Goal: Find specific page/section: Find specific page/section

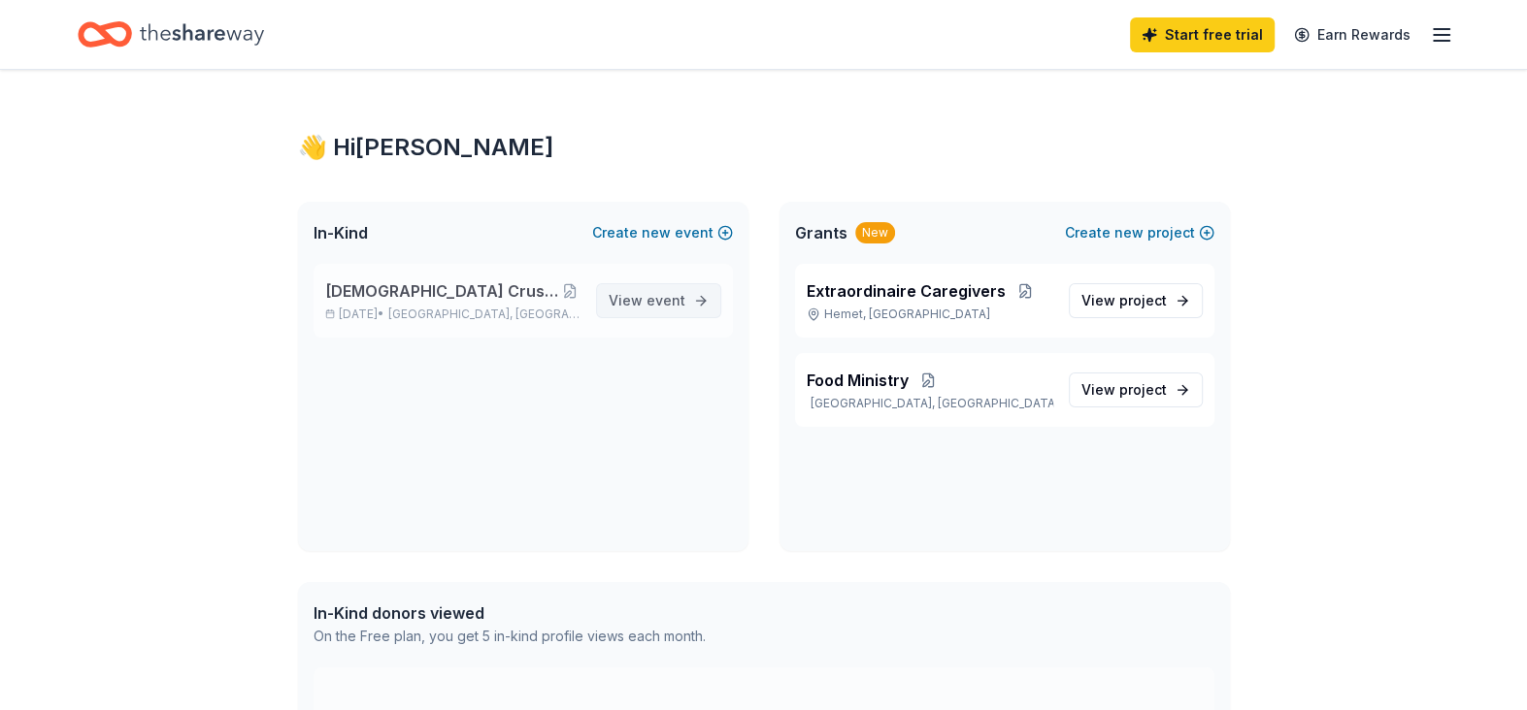
click at [637, 301] on span "View event" at bounding box center [647, 300] width 77 height 23
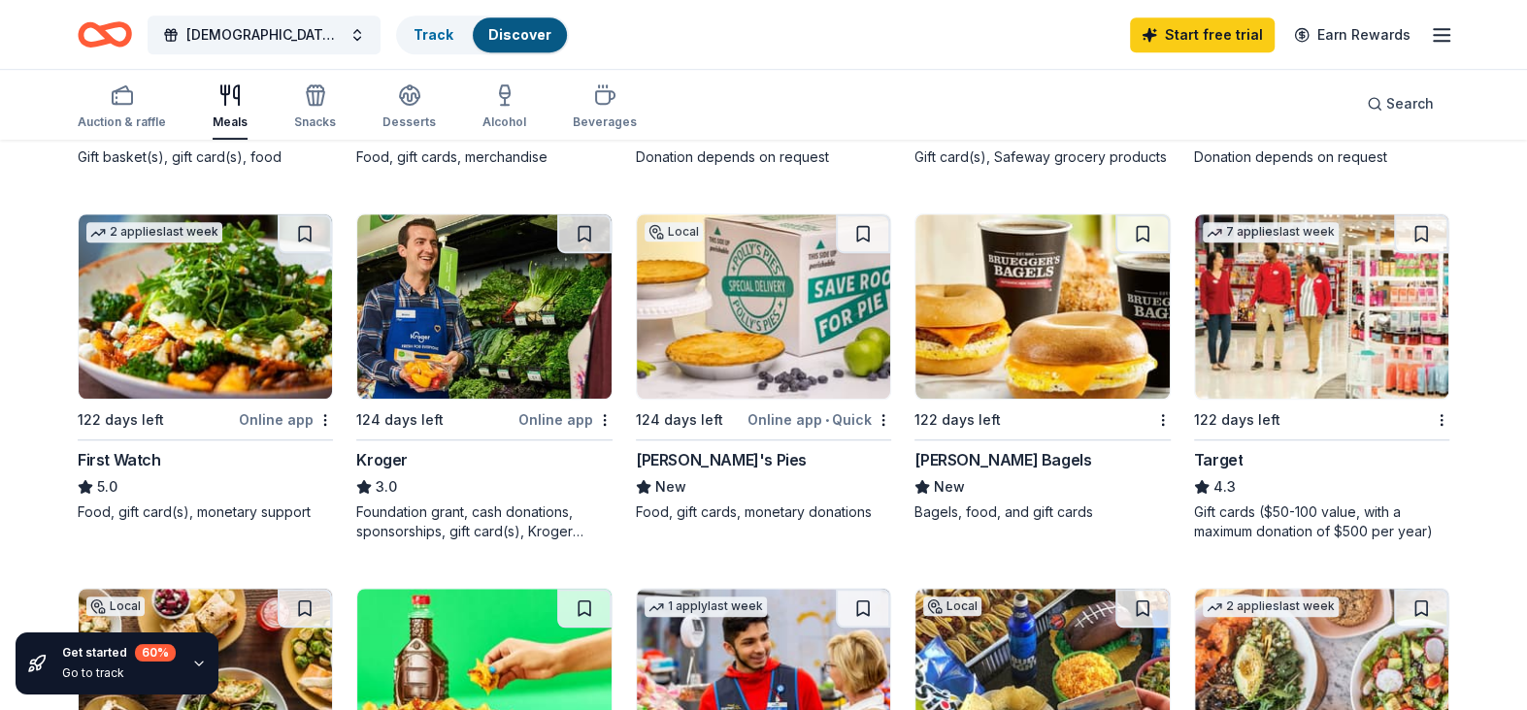
scroll to position [970, 0]
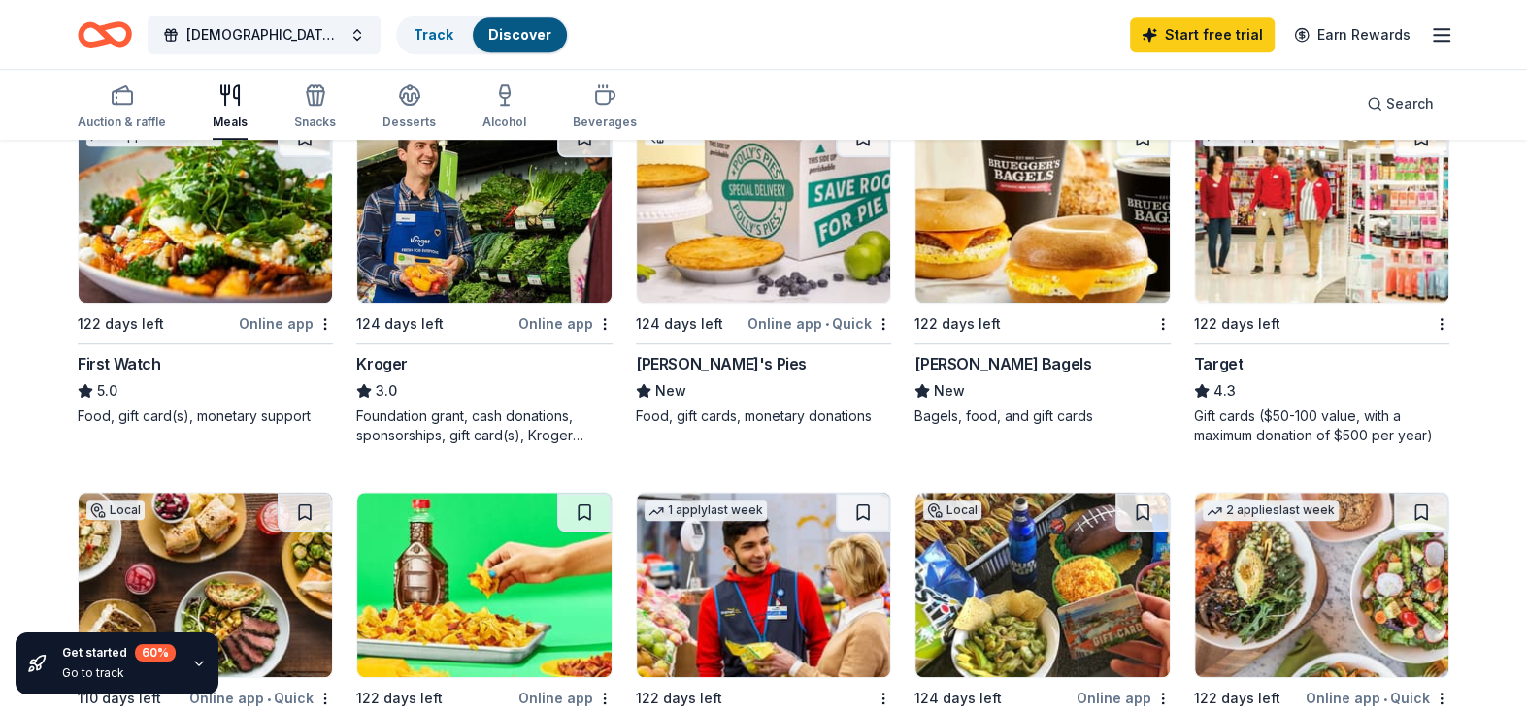
click at [503, 427] on div "Foundation grant, cash donations, sponsorships, gift card(s), Kroger products" at bounding box center [483, 426] width 255 height 39
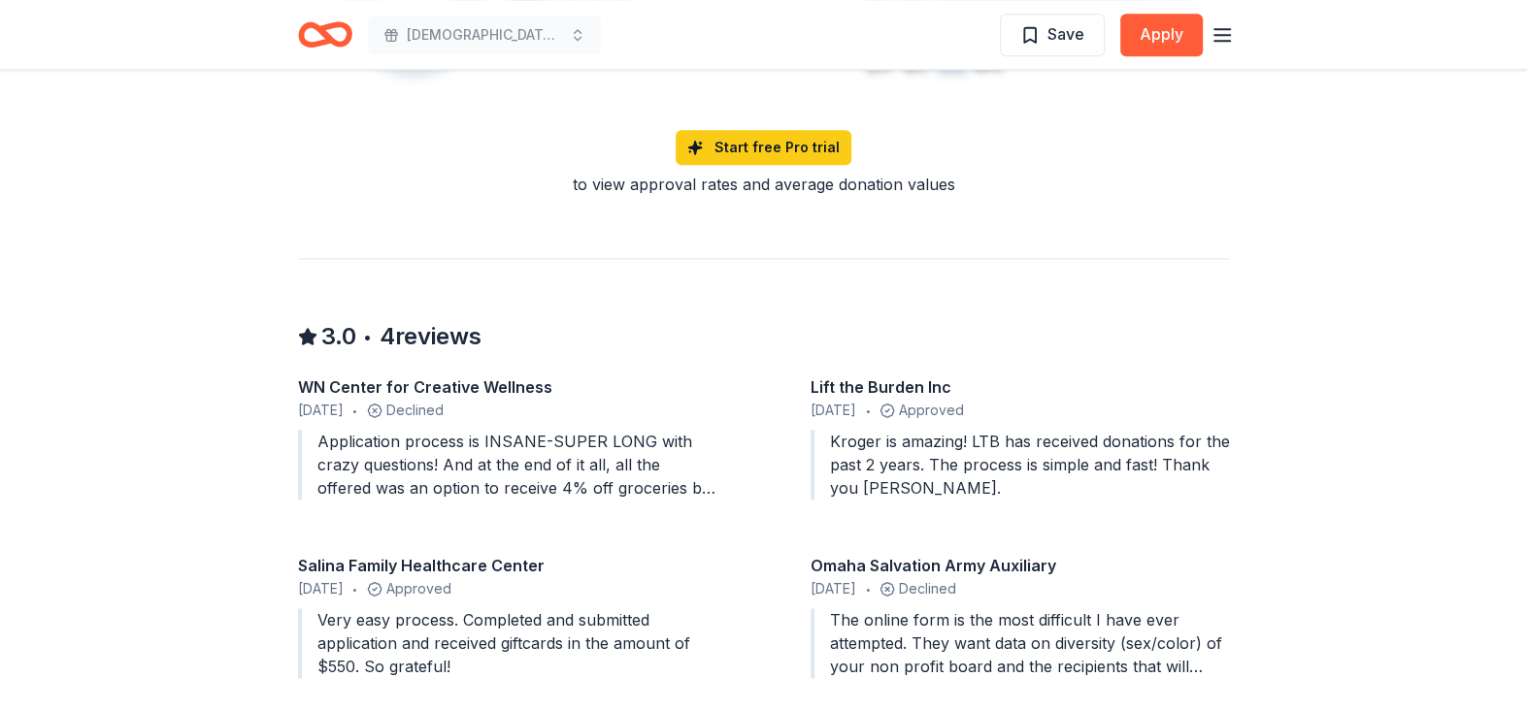
scroll to position [1747, 0]
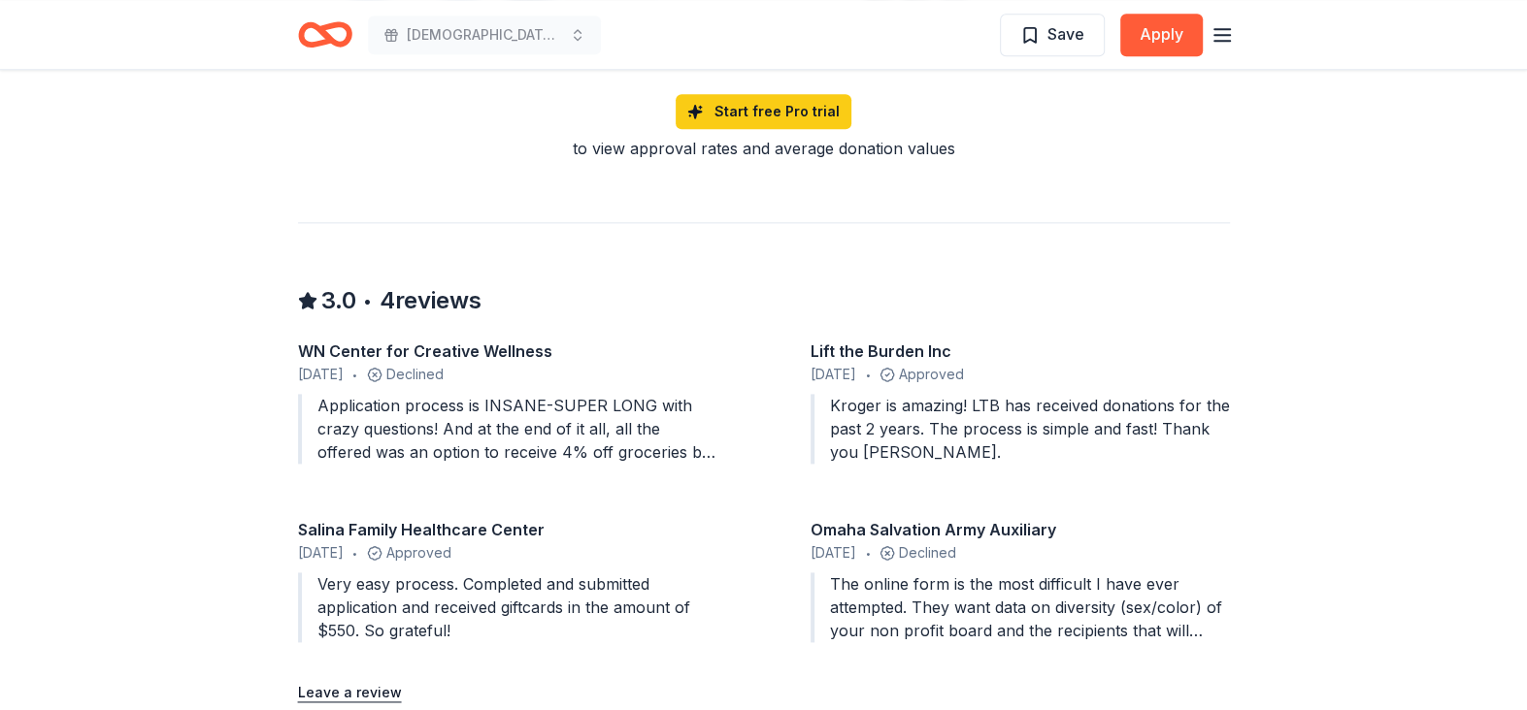
click at [338, 363] on span "June 2025" at bounding box center [321, 374] width 46 height 23
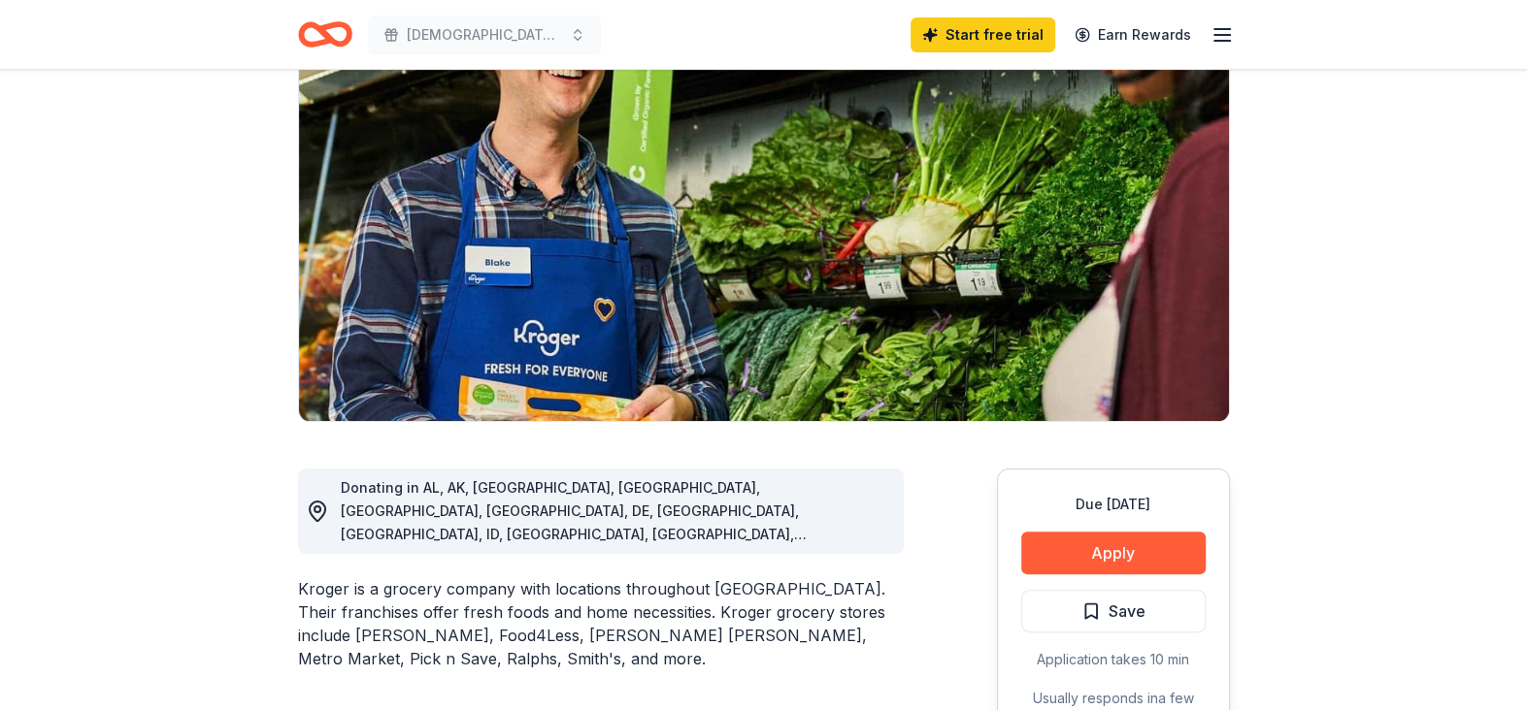
scroll to position [0, 0]
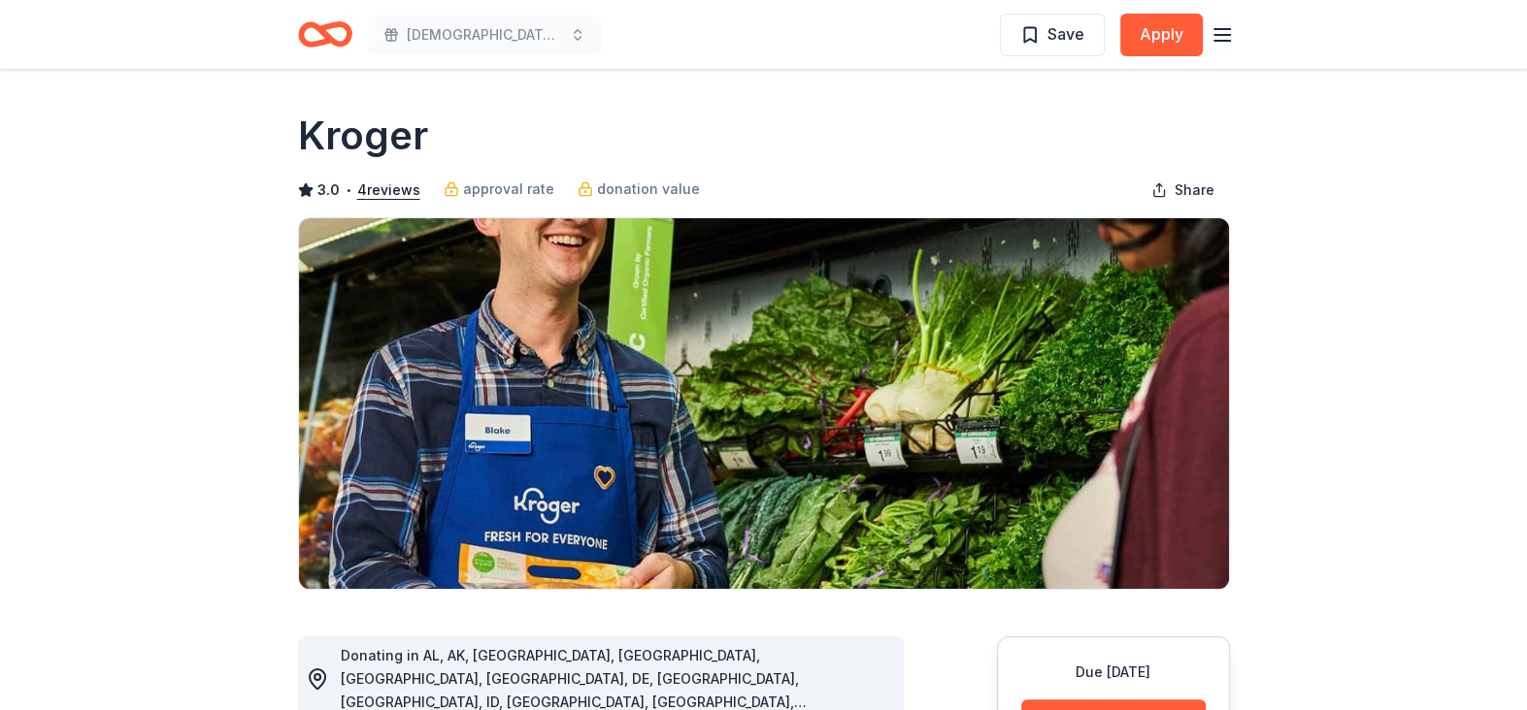
click at [1219, 36] on icon "button" at bounding box center [1221, 34] width 23 height 23
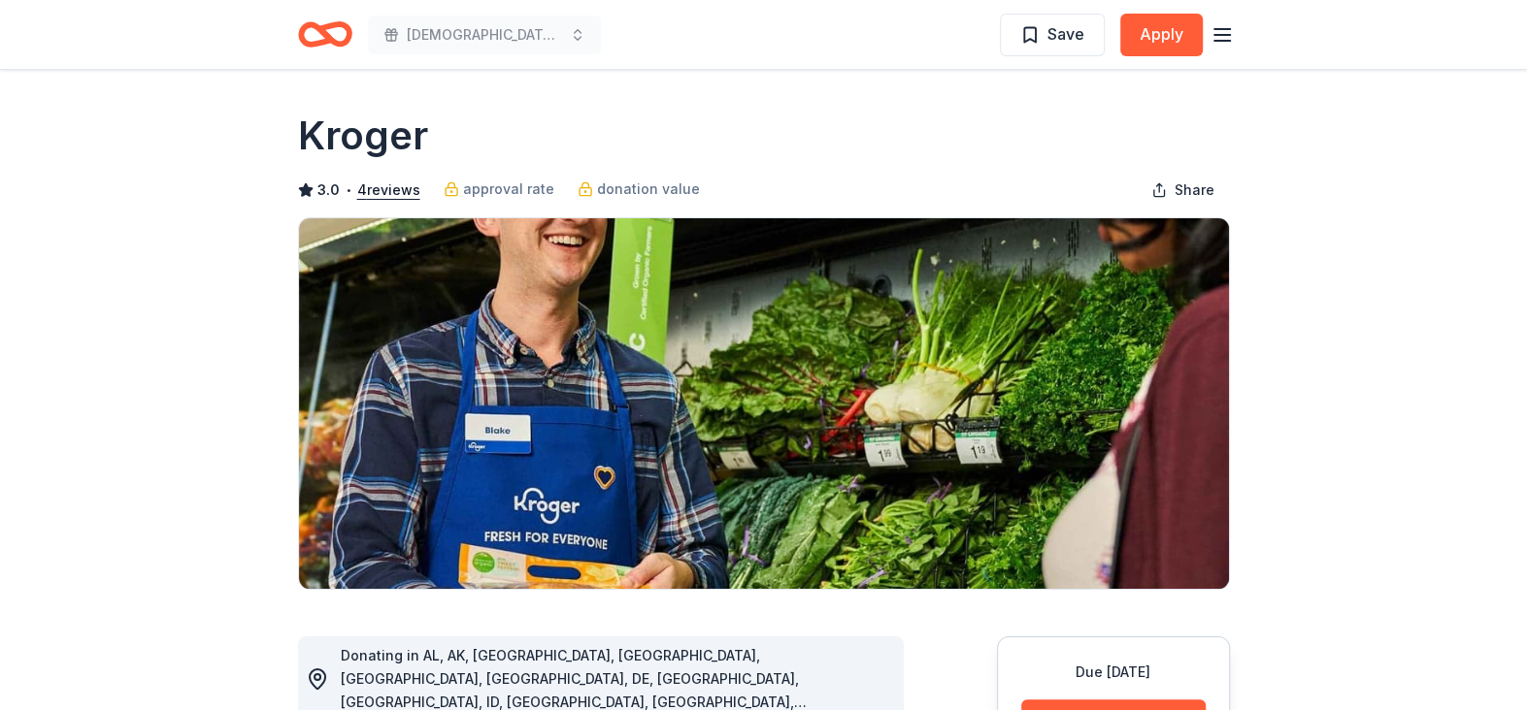
click at [338, 37] on icon "Home" at bounding box center [325, 35] width 54 height 46
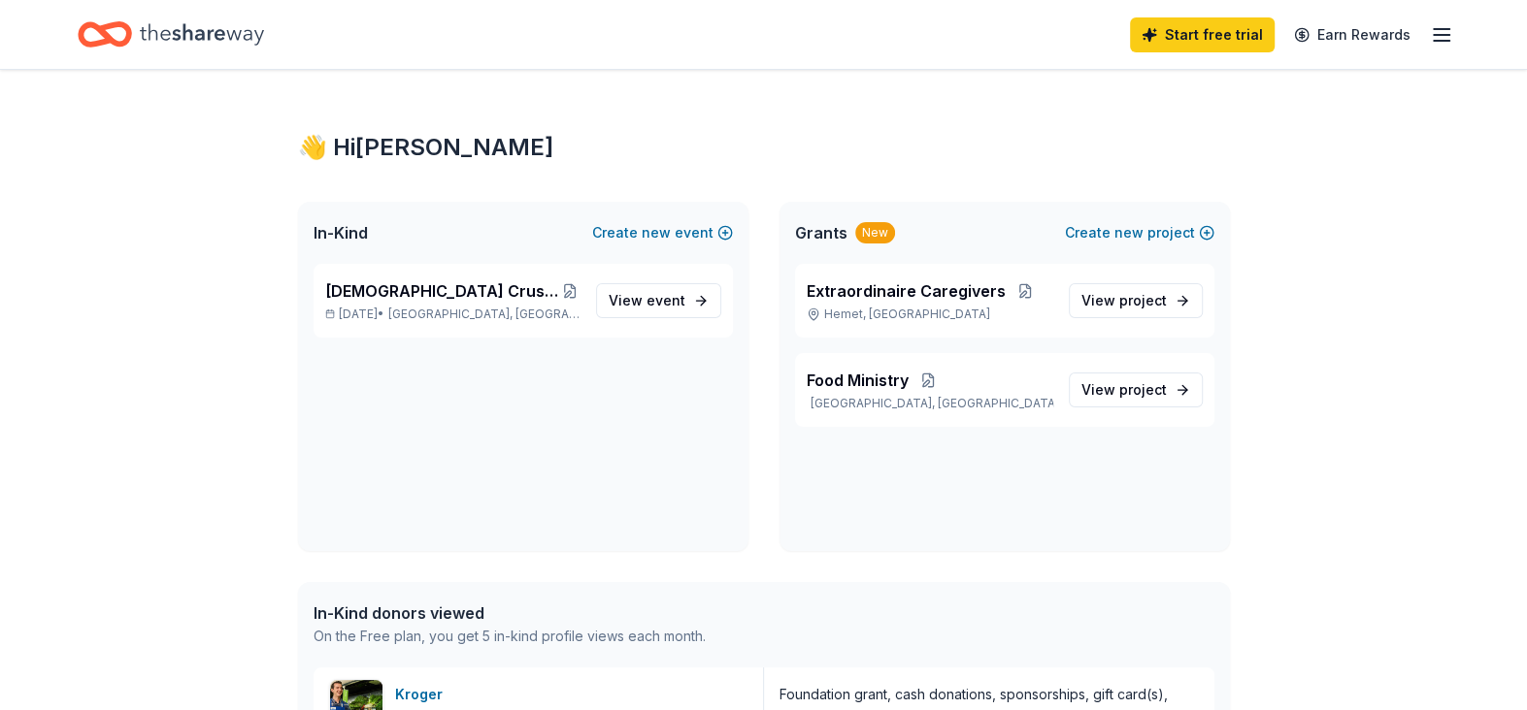
click at [1433, 41] on icon "button" at bounding box center [1441, 34] width 23 height 23
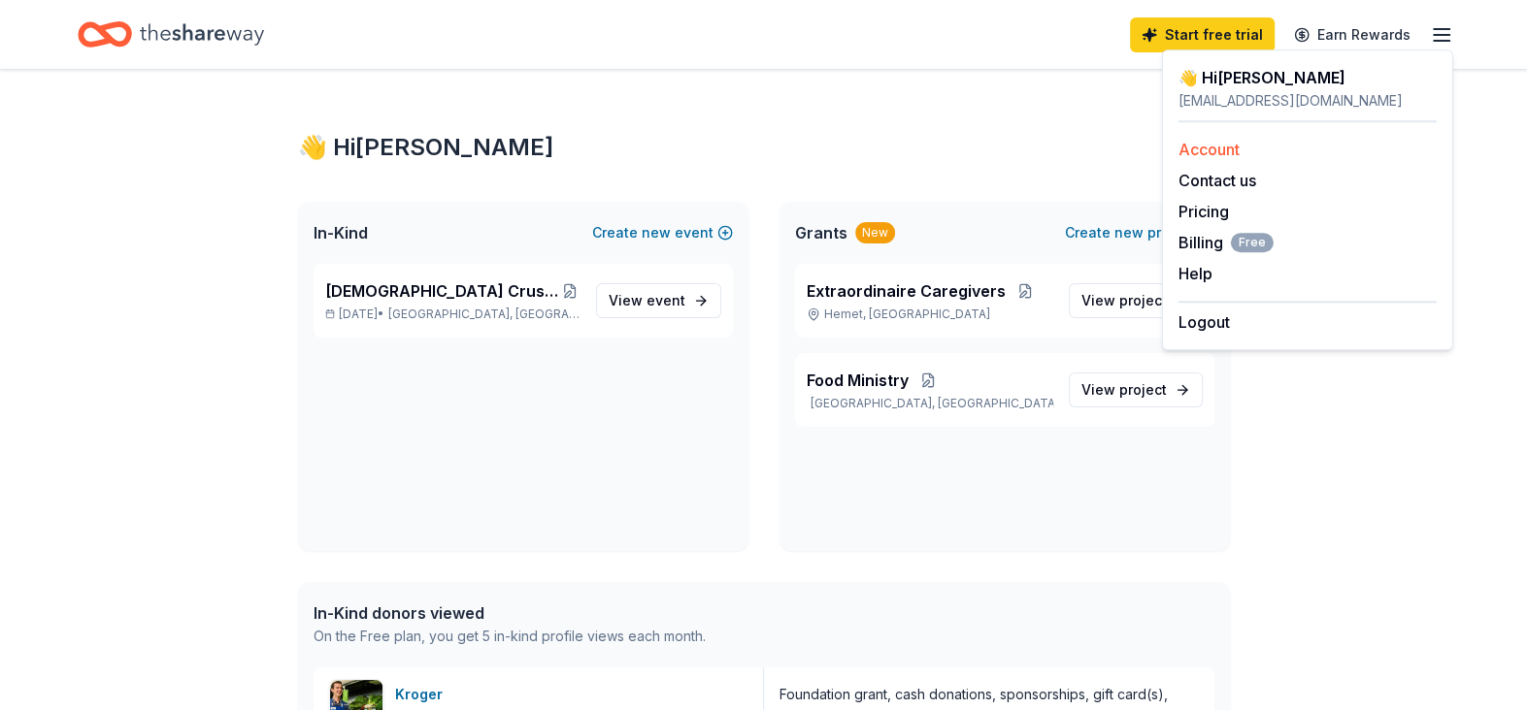
click at [1187, 148] on link "Account" at bounding box center [1208, 149] width 61 height 19
